Goal: Transaction & Acquisition: Purchase product/service

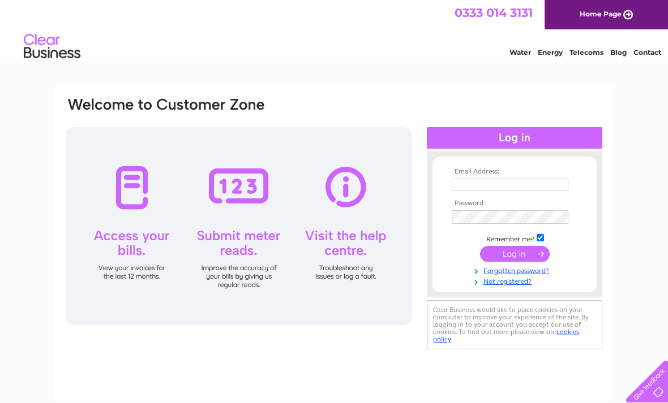
click at [484, 187] on input "text" at bounding box center [510, 185] width 117 height 12
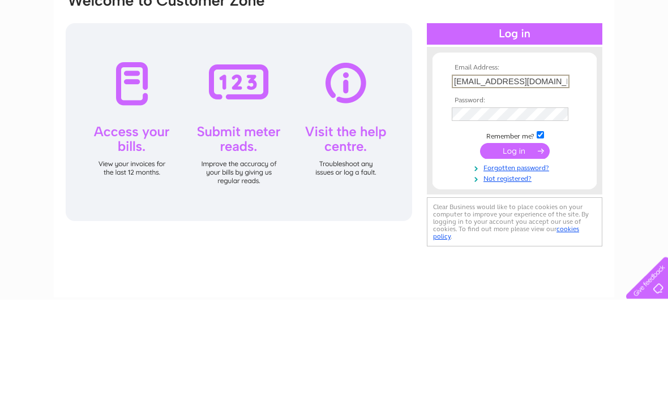
type input "Rosiefawcett13@yahoo.co.uk"
click at [521, 247] on input "submit" at bounding box center [515, 255] width 70 height 16
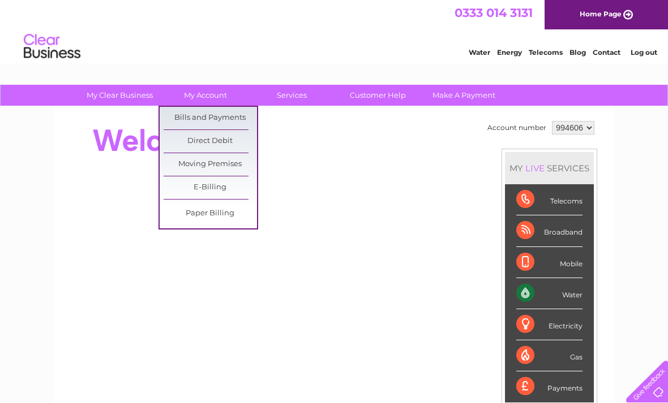
click at [180, 117] on link "Bills and Payments" at bounding box center [210, 118] width 93 height 23
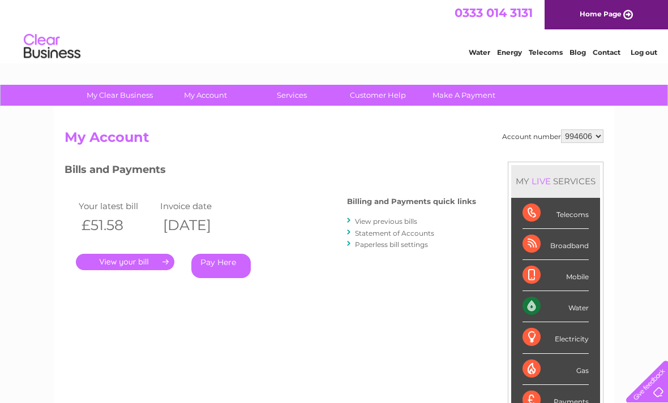
click at [216, 265] on link "Pay Here" at bounding box center [220, 266] width 59 height 24
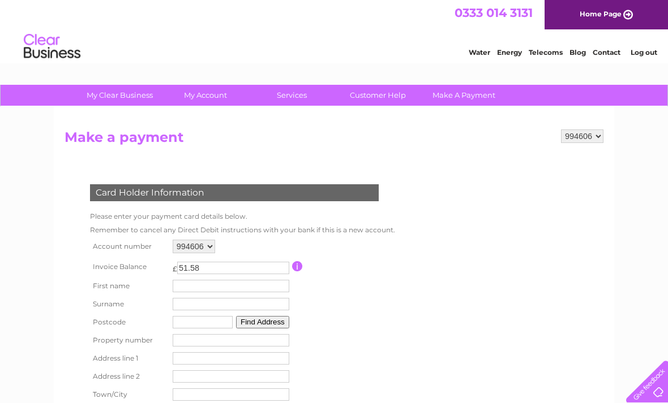
click at [229, 293] on input "text" at bounding box center [231, 286] width 117 height 12
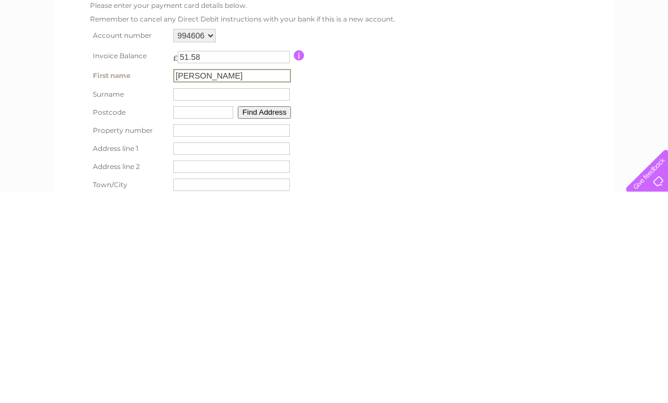
type input "Rosanne"
click at [190, 299] on input "text" at bounding box center [231, 305] width 117 height 12
type input "Fawcett"
click at [221, 317] on div "Find Address" at bounding box center [232, 323] width 118 height 12
type input "Td1 3nq"
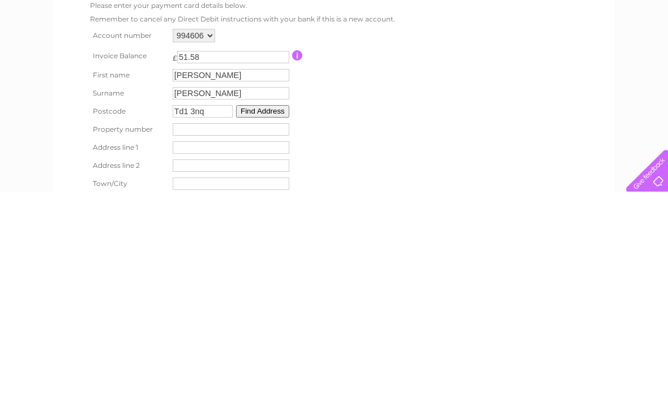
click at [281, 316] on button "Find Address" at bounding box center [262, 322] width 53 height 12
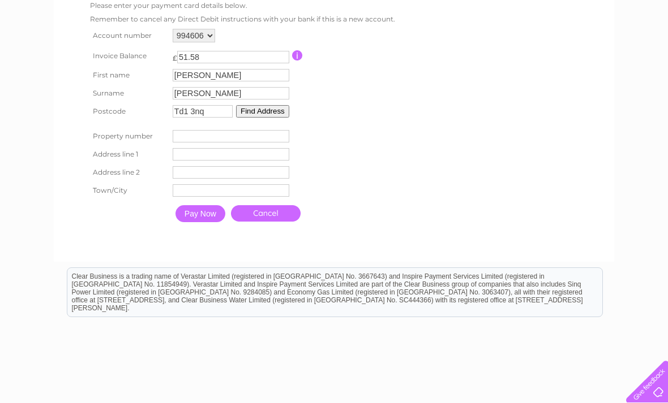
click at [188, 161] on input "text" at bounding box center [231, 154] width 117 height 12
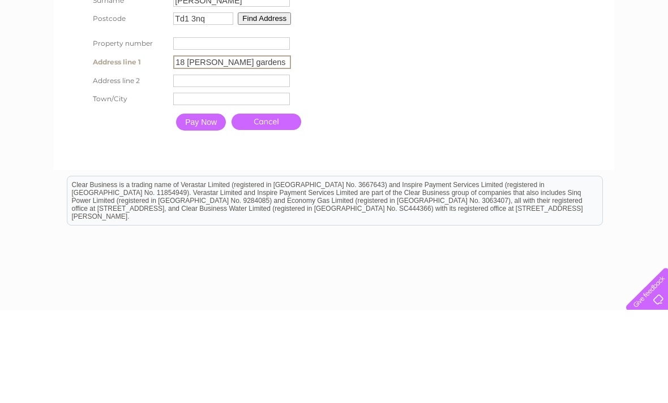
type input "18 roger quin gardens"
click at [195, 186] on input "text" at bounding box center [231, 192] width 117 height 12
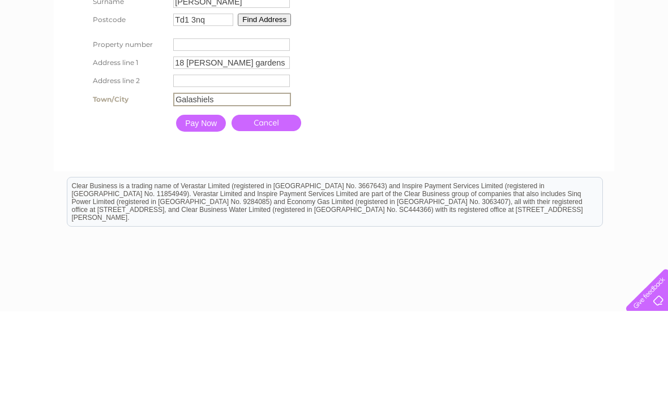
type input "Galashiels"
click at [211, 207] on input "Pay Now" at bounding box center [201, 215] width 50 height 17
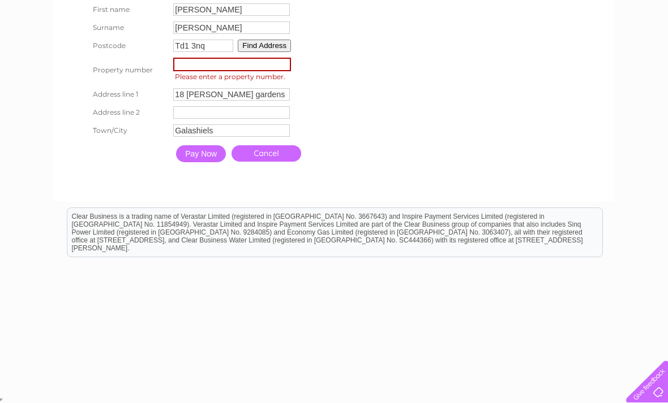
click at [242, 58] on input "number" at bounding box center [232, 65] width 118 height 14
type input "18"
click at [515, 84] on form "994606 Make a payment Card Holder Information Please enter your payment card de…" at bounding box center [334, 22] width 539 height 338
click at [212, 161] on input "Pay Now" at bounding box center [200, 153] width 50 height 17
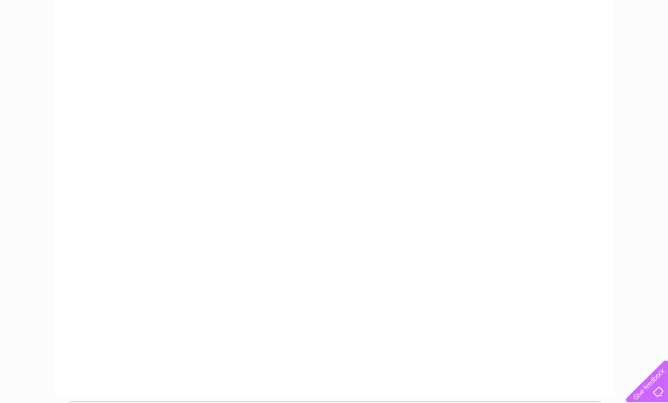
scroll to position [288, 0]
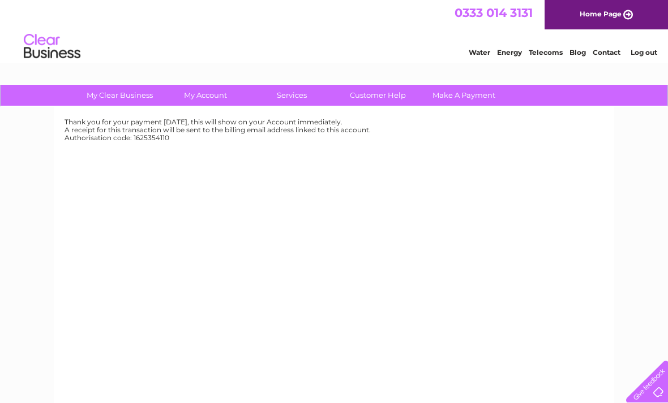
click at [566, 11] on link "Home Page" at bounding box center [605, 14] width 123 height 29
